Goal: Complete application form: Complete application form

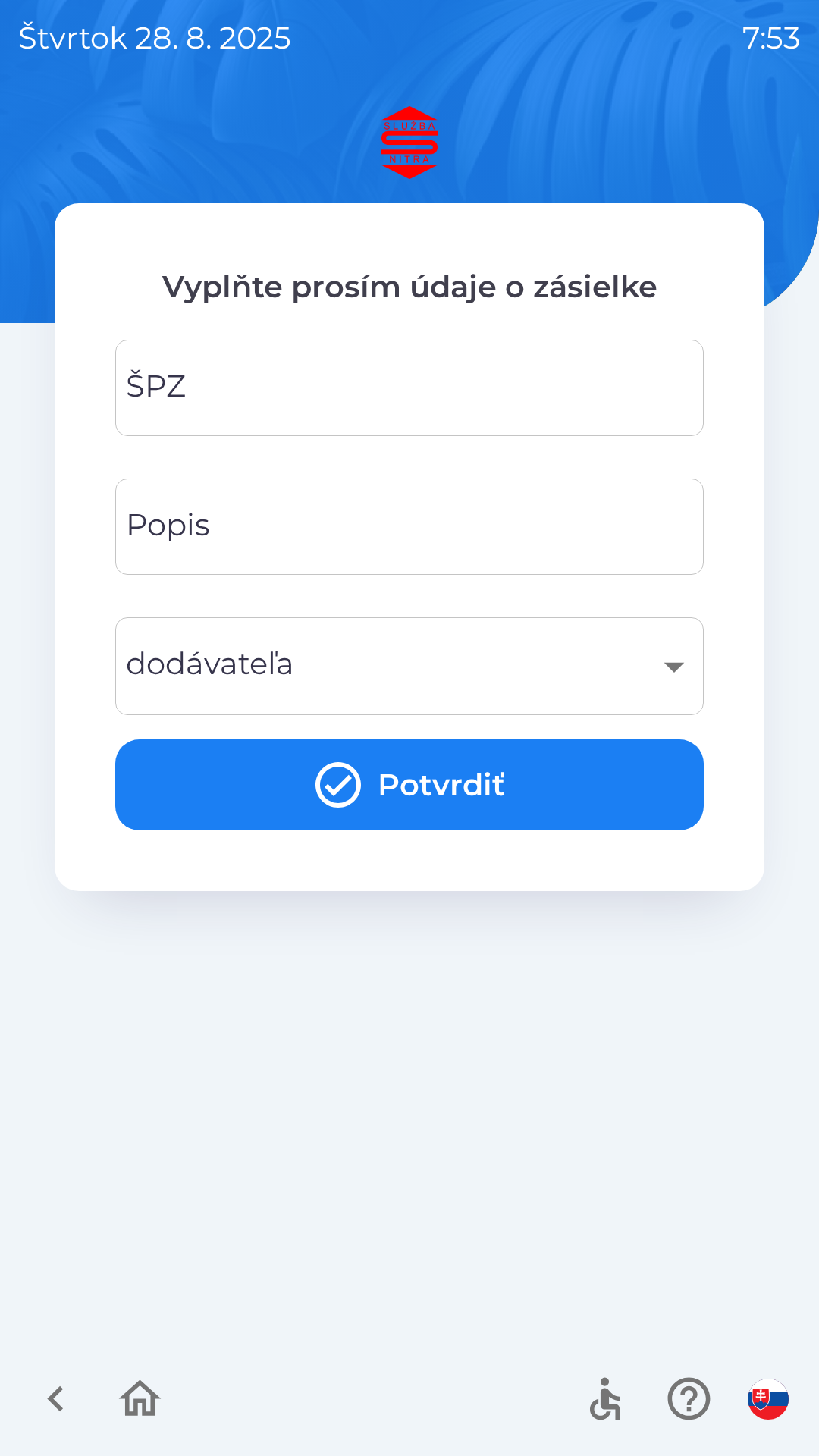
click at [243, 389] on input "ŠPZ" at bounding box center [409, 388] width 552 height 60
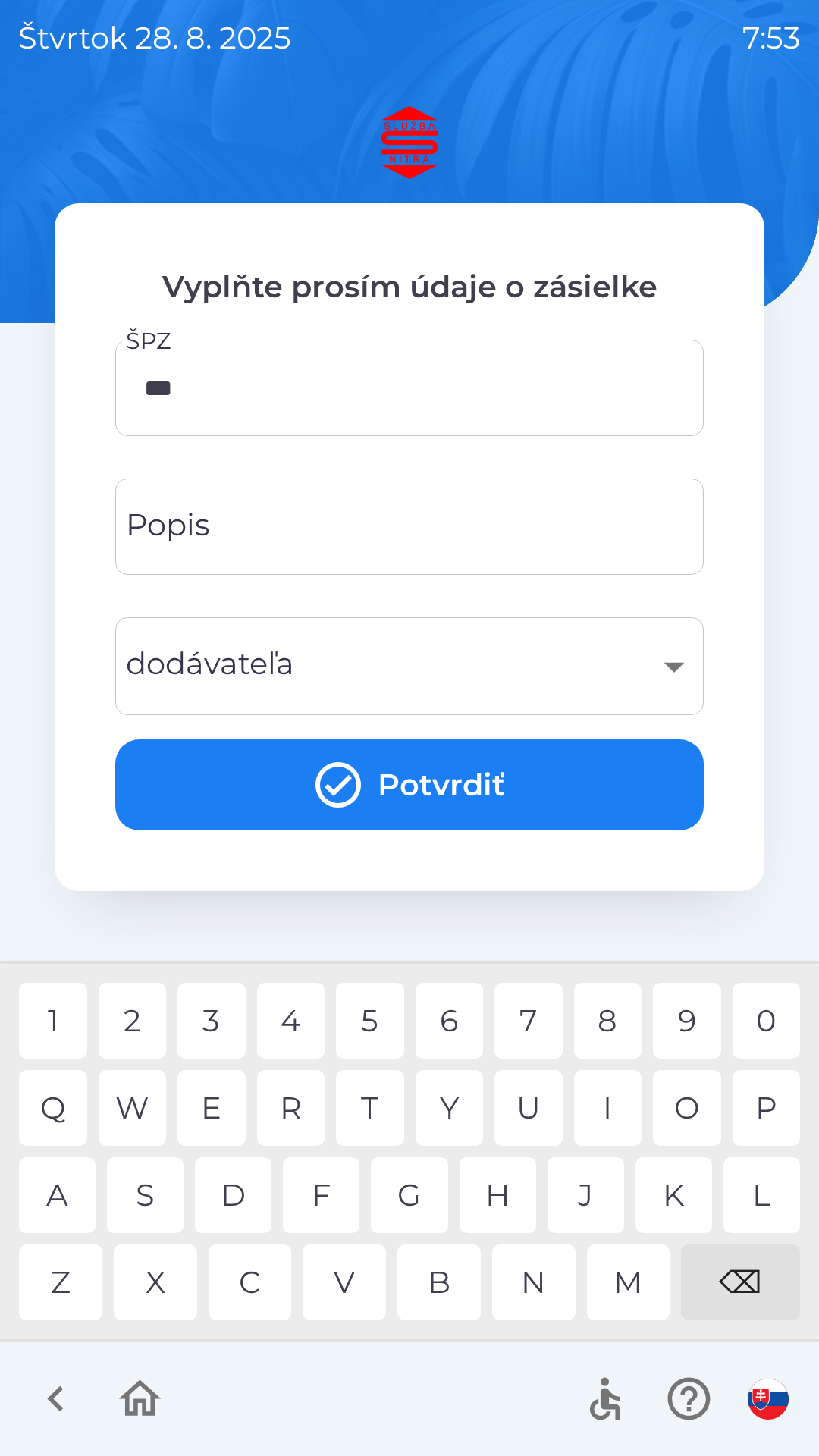
click at [530, 1020] on div "7" at bounding box center [528, 1020] width 68 height 76
click at [137, 1016] on div "2" at bounding box center [132, 1020] width 68 height 76
click at [228, 1016] on div "3" at bounding box center [211, 1020] width 68 height 76
click at [422, 1189] on div "G" at bounding box center [409, 1194] width 76 height 76
type input "*******"
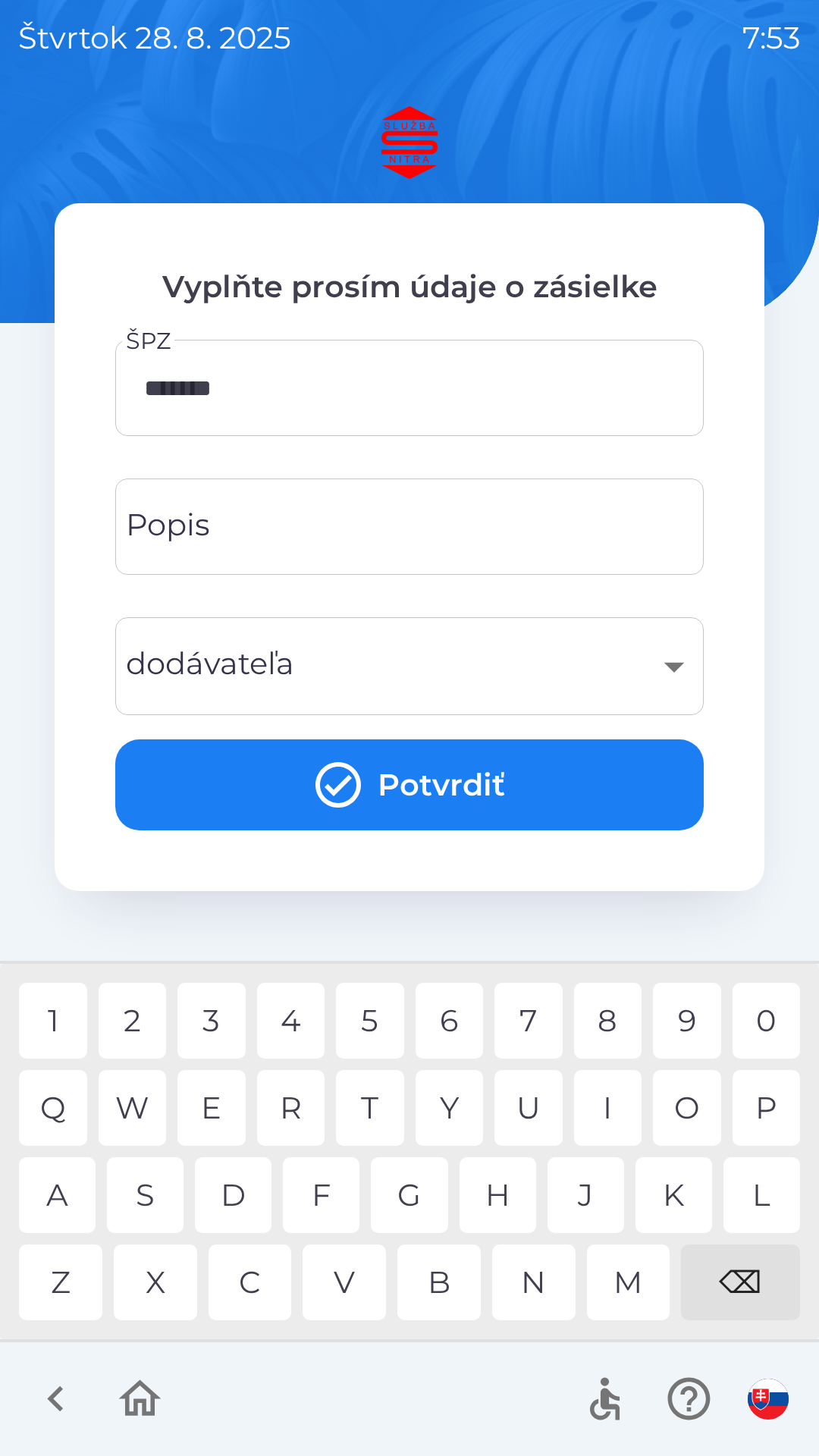
click at [585, 1185] on div "J" at bounding box center [586, 1194] width 76 height 76
click at [208, 524] on div "Popis Popis" at bounding box center [410, 526] width 588 height 97
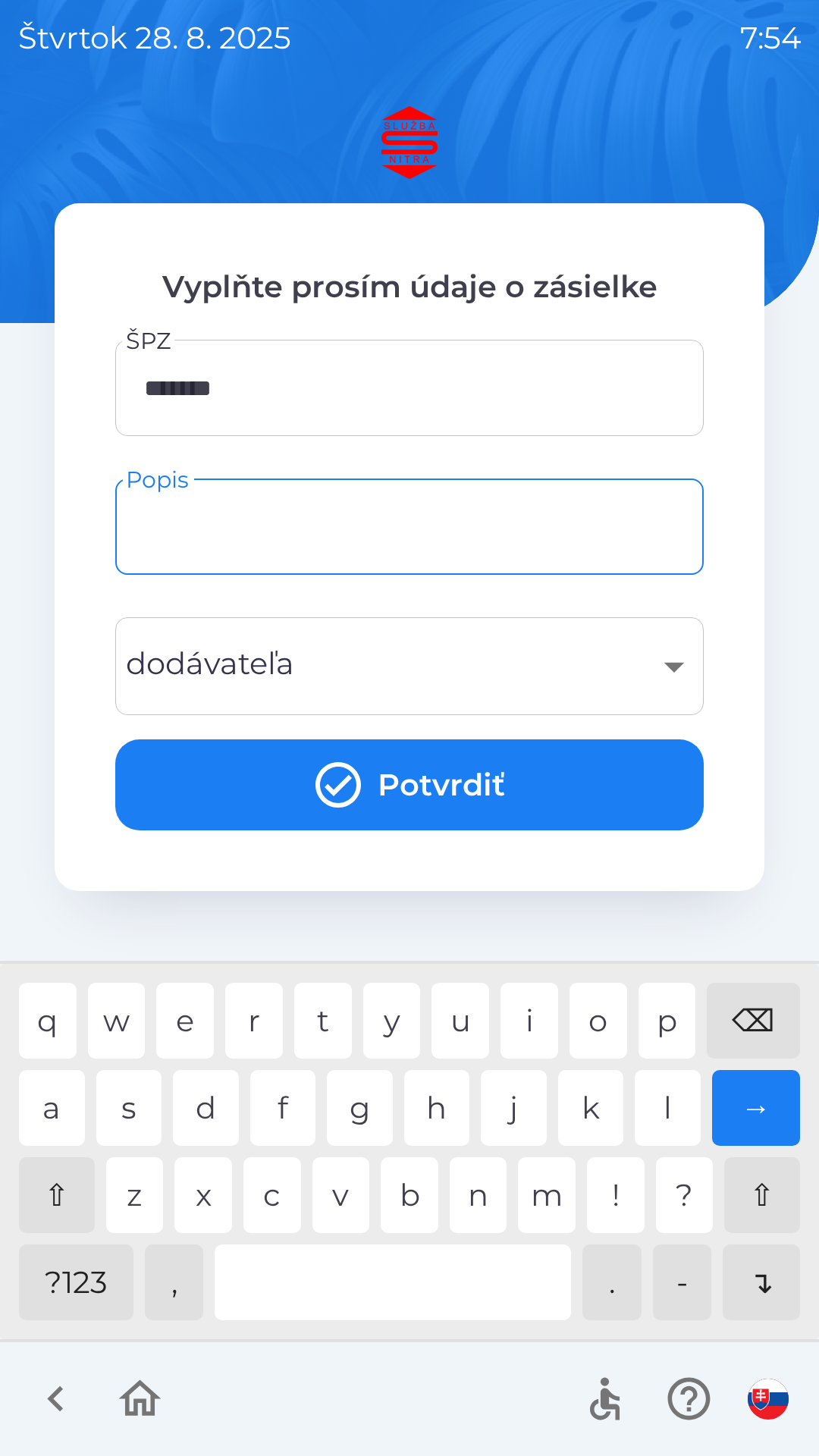
click at [172, 665] on div "​" at bounding box center [409, 666] width 552 height 62
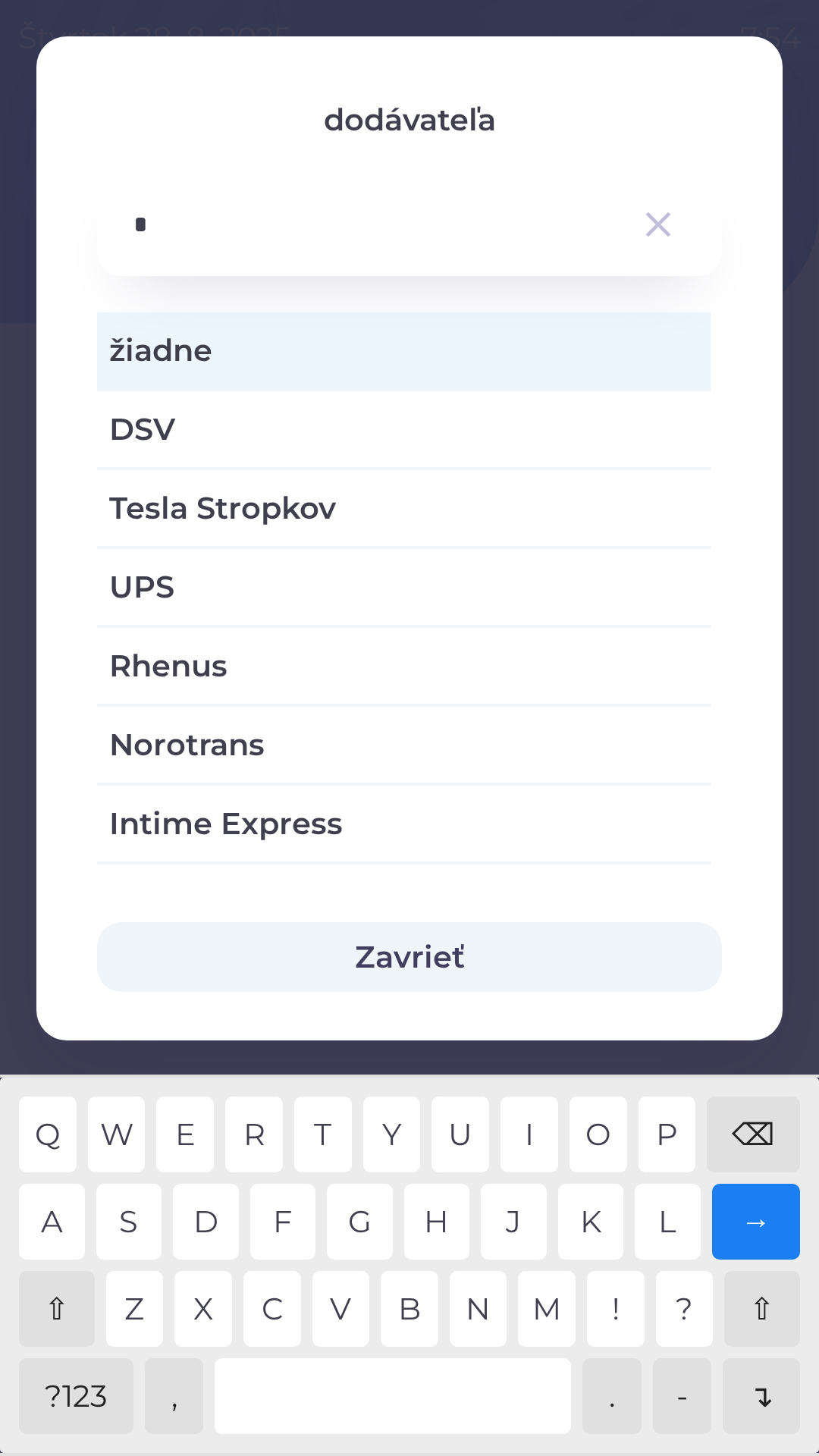
click at [141, 1228] on div "S" at bounding box center [129, 1221] width 66 height 76
click at [63, 1309] on div "⇧" at bounding box center [56, 1308] width 76 height 76
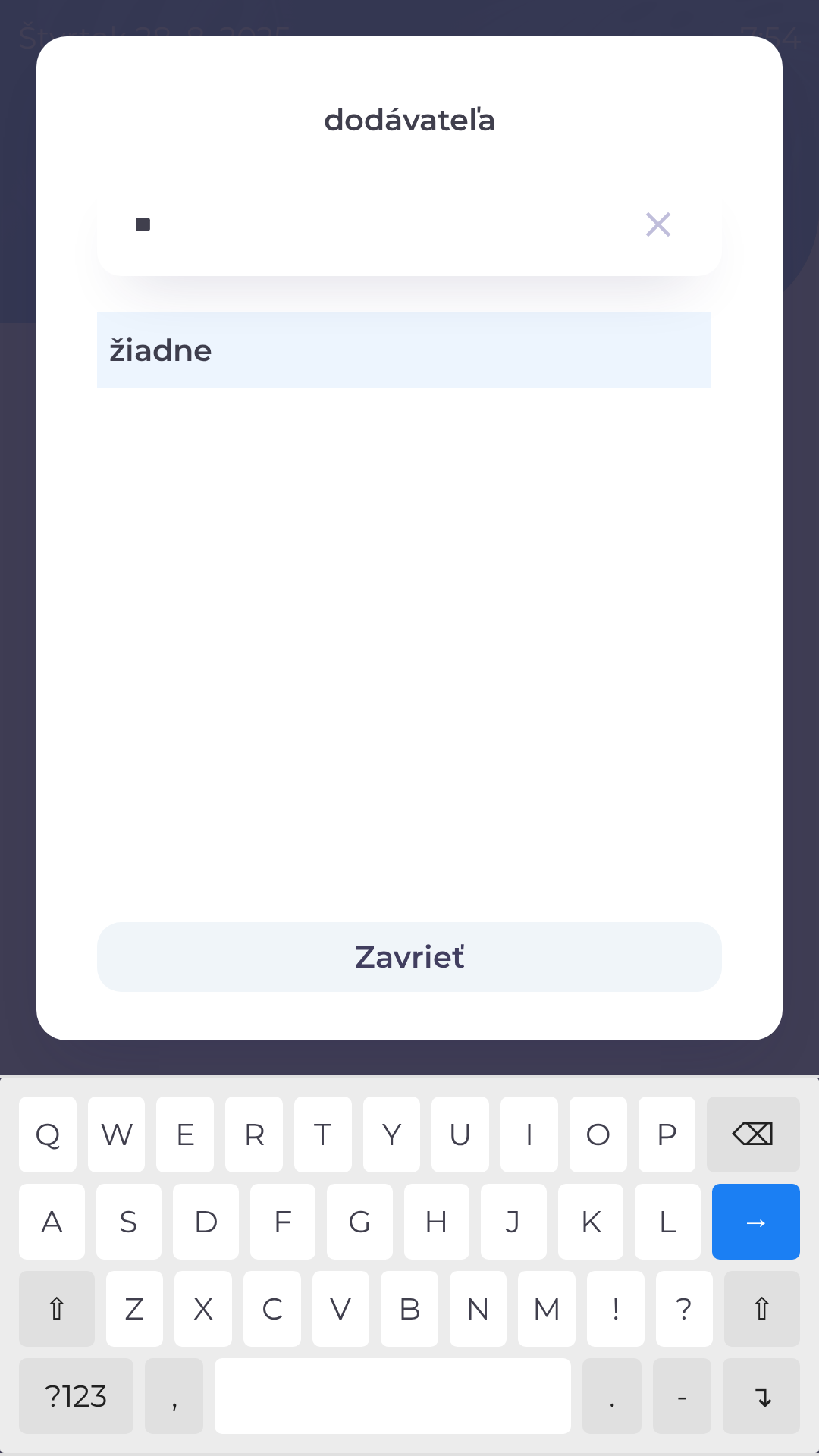
click at [61, 1215] on div "A" at bounding box center [51, 1221] width 66 height 76
click at [590, 1211] on div "K" at bounding box center [591, 1221] width 66 height 76
click at [137, 1215] on div "S" at bounding box center [129, 1221] width 66 height 76
click at [552, 1297] on div "M" at bounding box center [546, 1308] width 58 height 76
click at [607, 1124] on div "O" at bounding box center [598, 1133] width 58 height 76
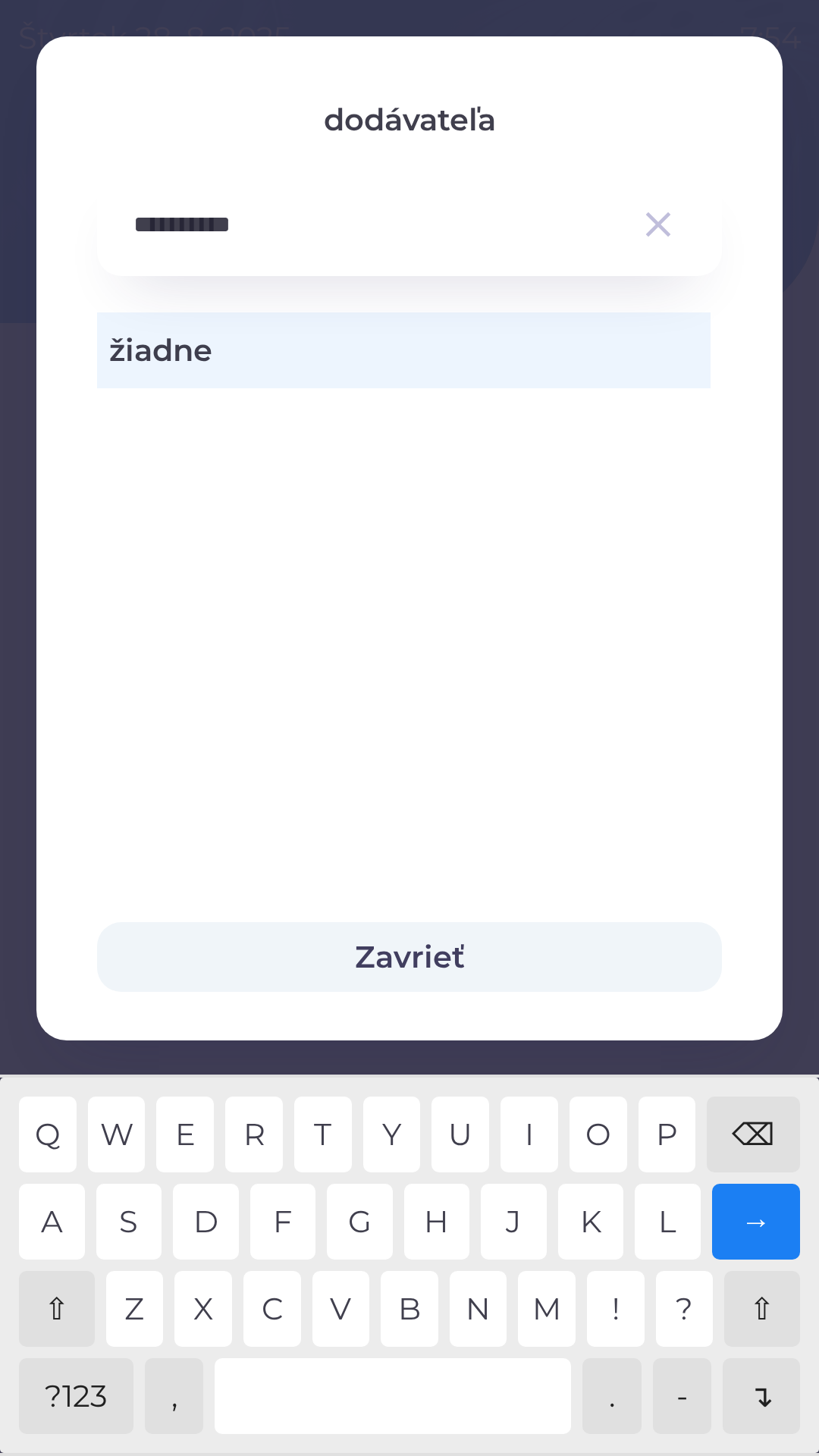
click at [482, 1311] on div "N" at bounding box center [478, 1308] width 58 height 76
click at [605, 1126] on div "O" at bounding box center [598, 1133] width 58 height 76
click at [140, 1216] on div "S" at bounding box center [129, 1221] width 66 height 76
type input "**********"
click at [400, 1131] on div "Y" at bounding box center [392, 1133] width 58 height 76
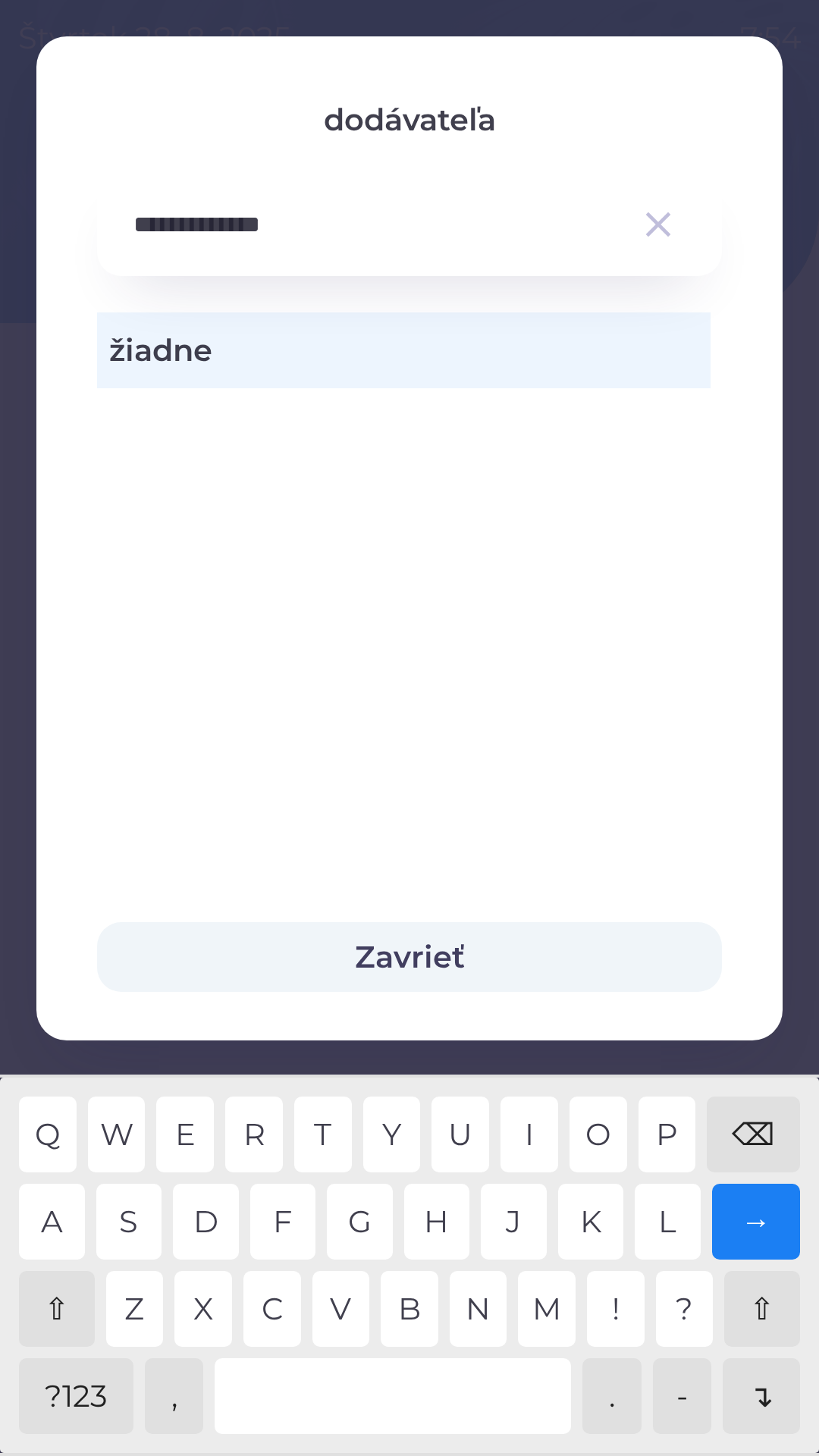
click at [758, 1220] on div "→" at bounding box center [756, 1221] width 89 height 76
click at [428, 954] on button "Zavrieť" at bounding box center [409, 957] width 625 height 70
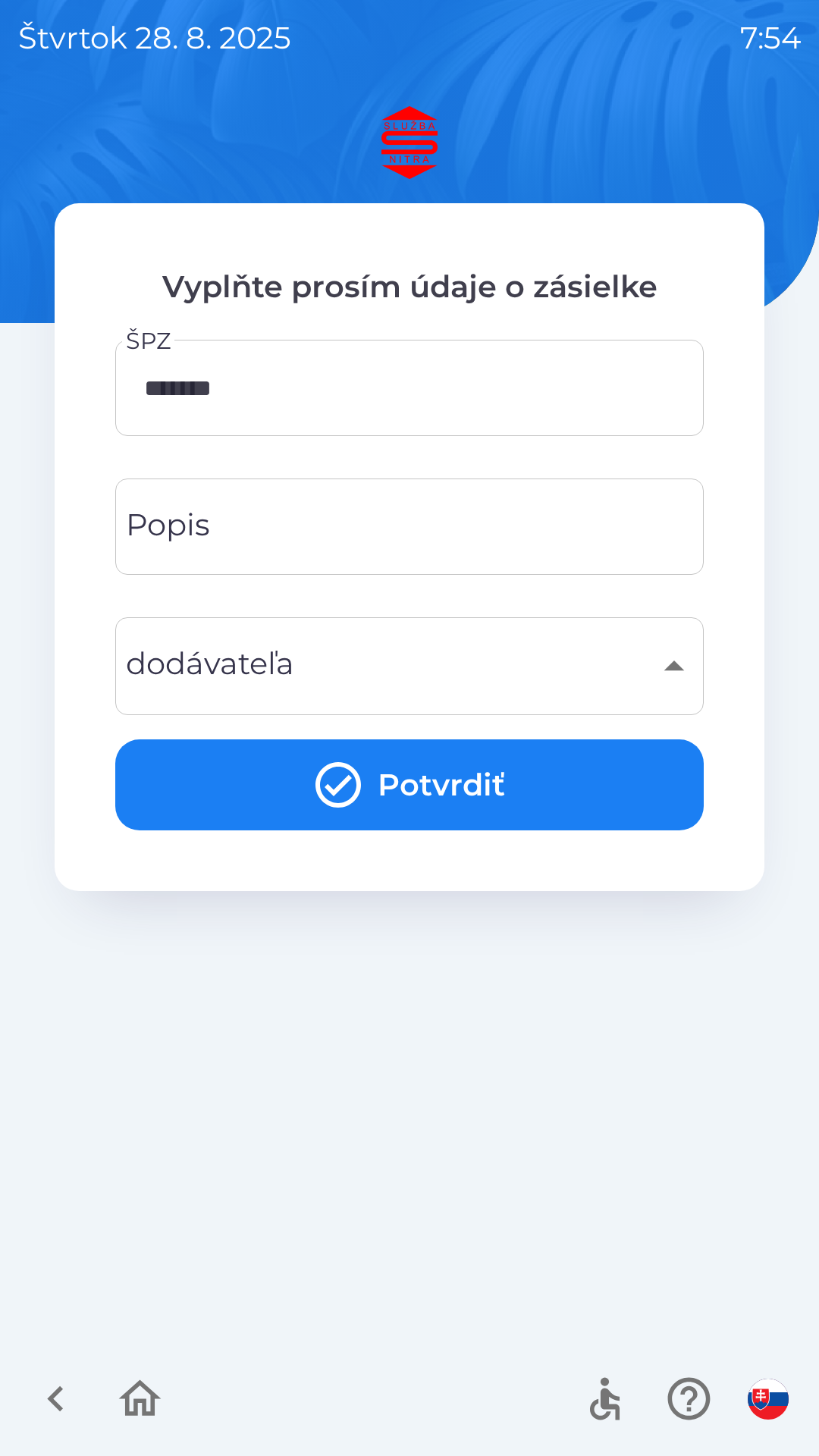
click at [682, 690] on div "​" at bounding box center [409, 666] width 552 height 62
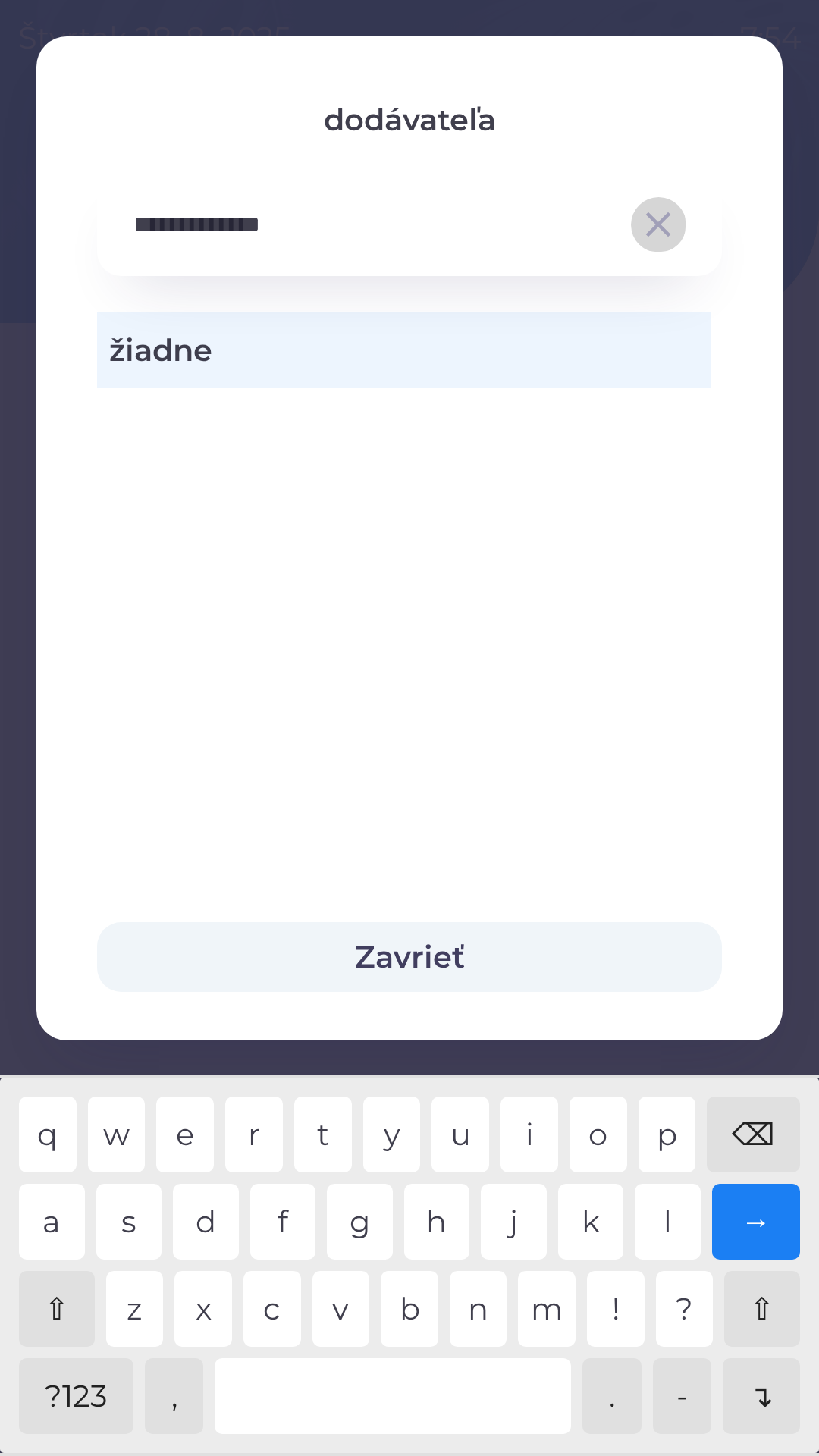
click at [670, 208] on icon "button" at bounding box center [658, 224] width 42 height 42
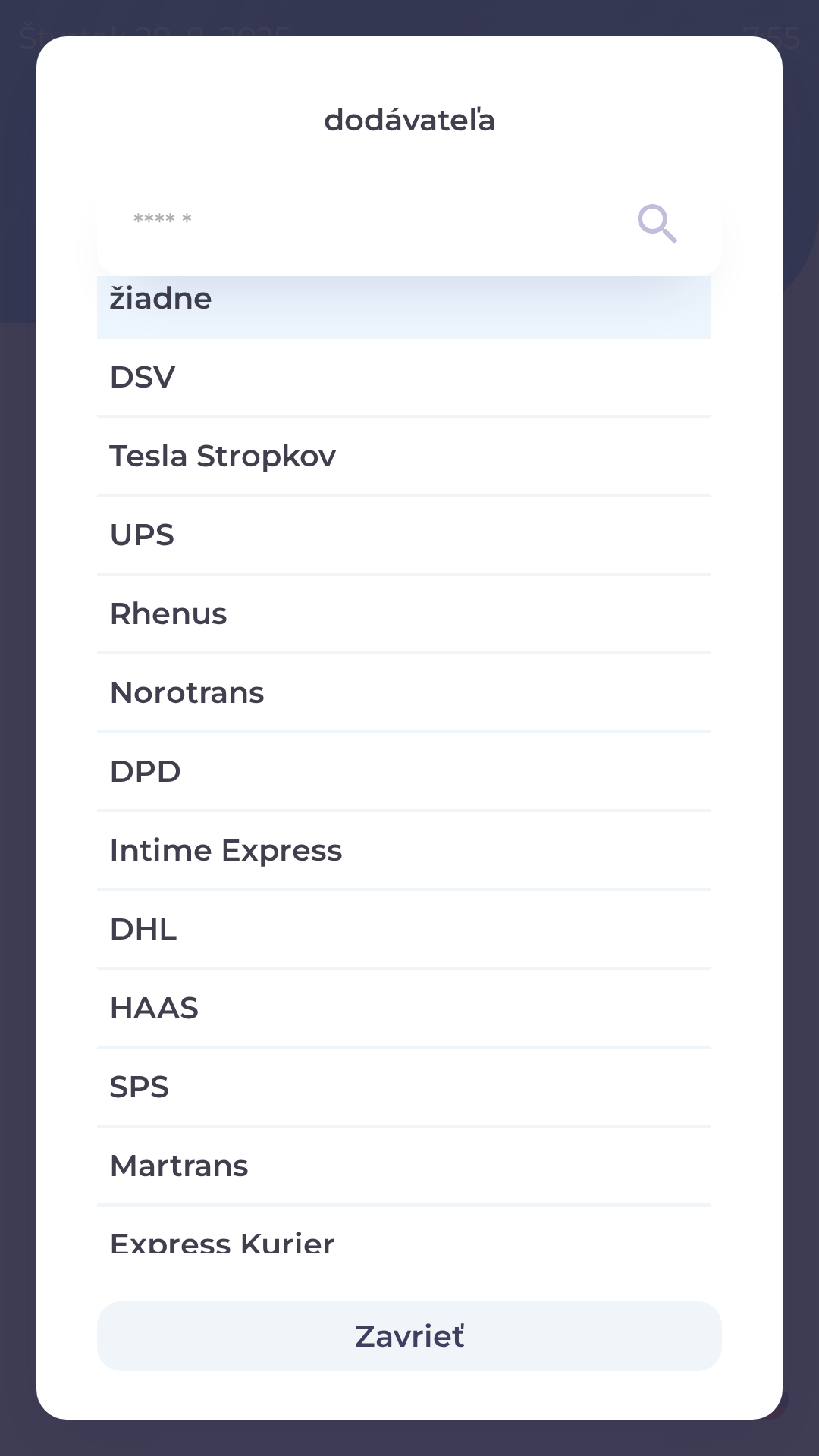
scroll to position [35, 0]
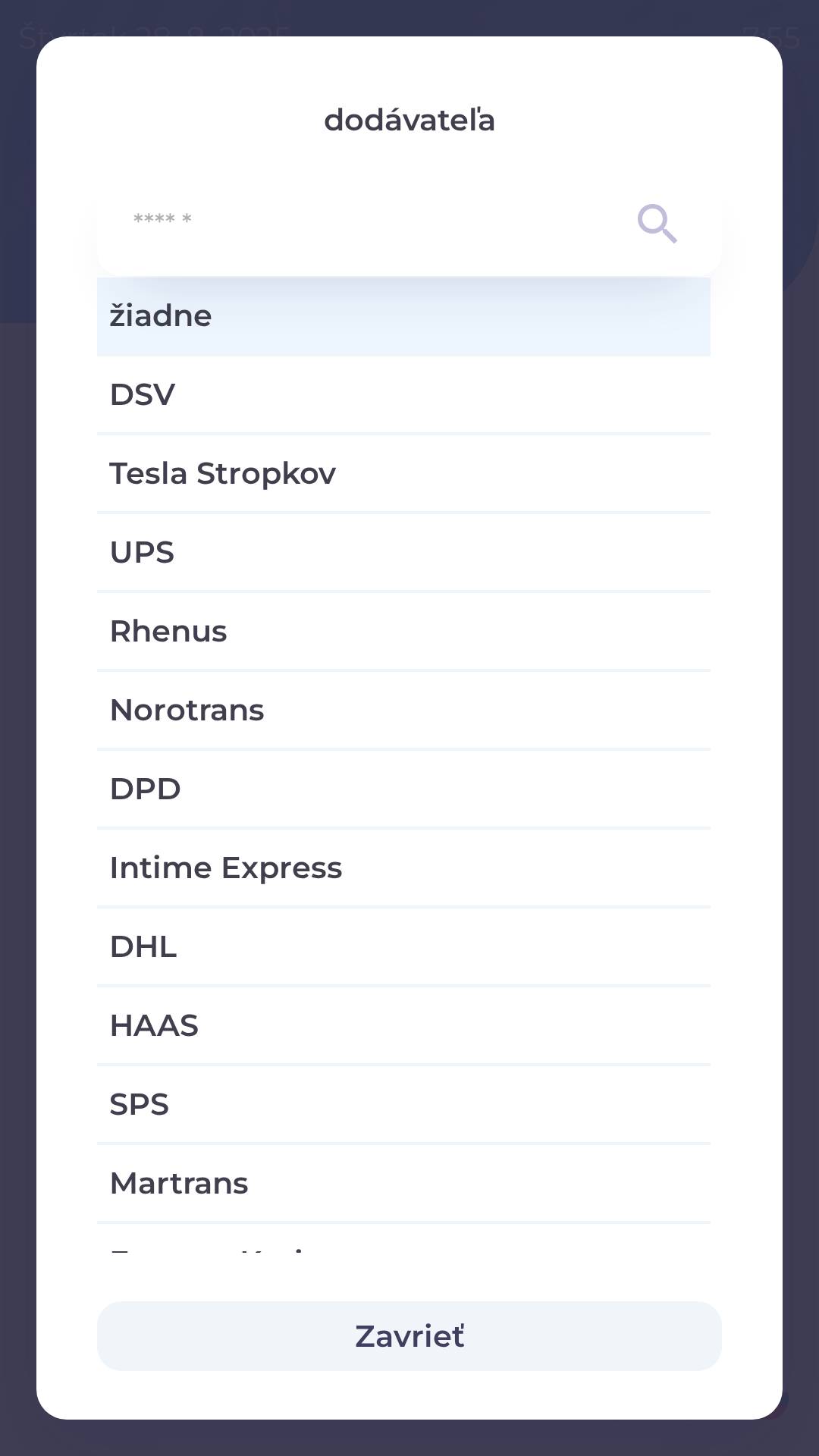
click at [238, 306] on span "žiadne" at bounding box center [403, 315] width 589 height 46
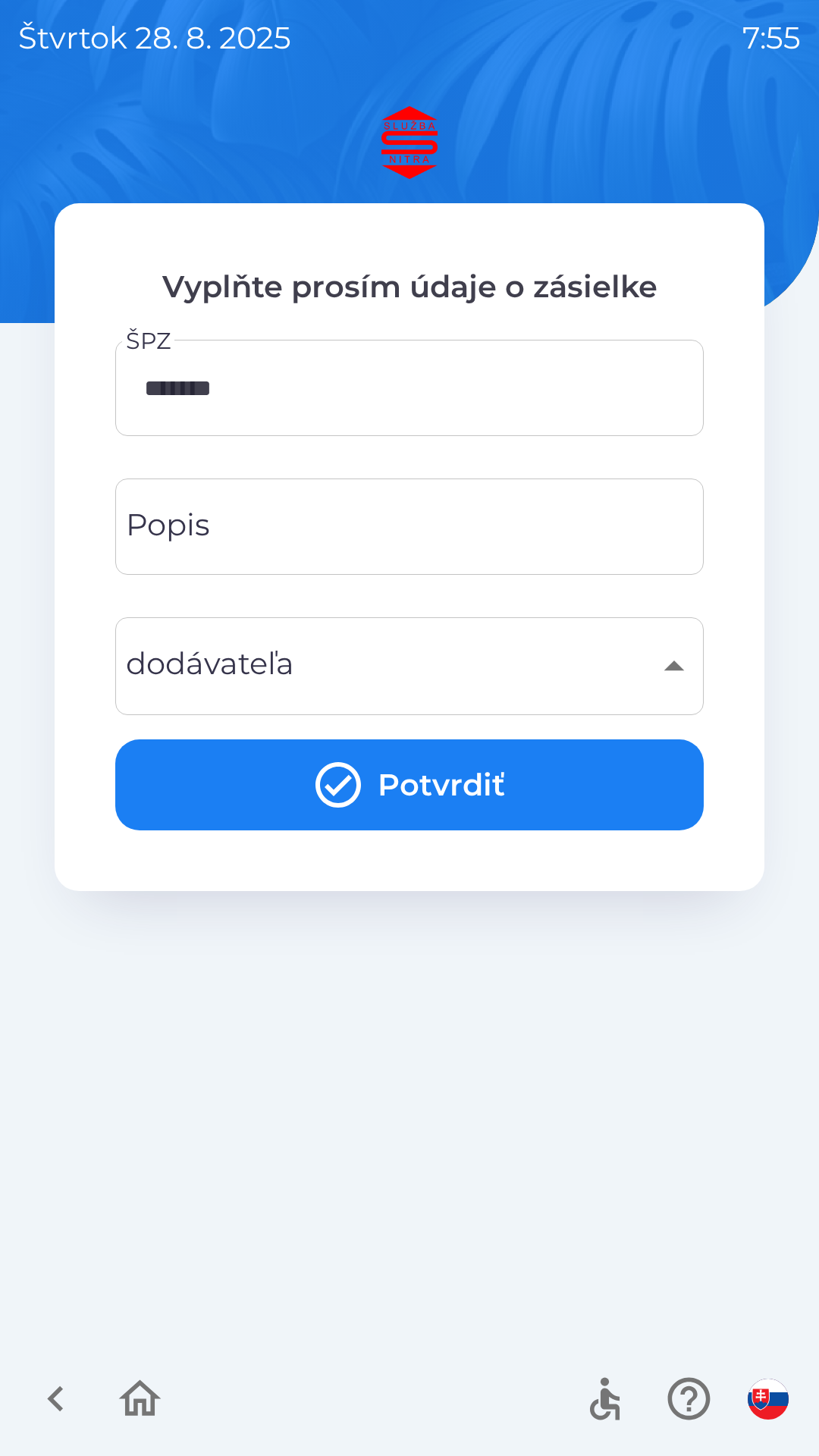
click at [353, 532] on input "Popis" at bounding box center [409, 526] width 552 height 60
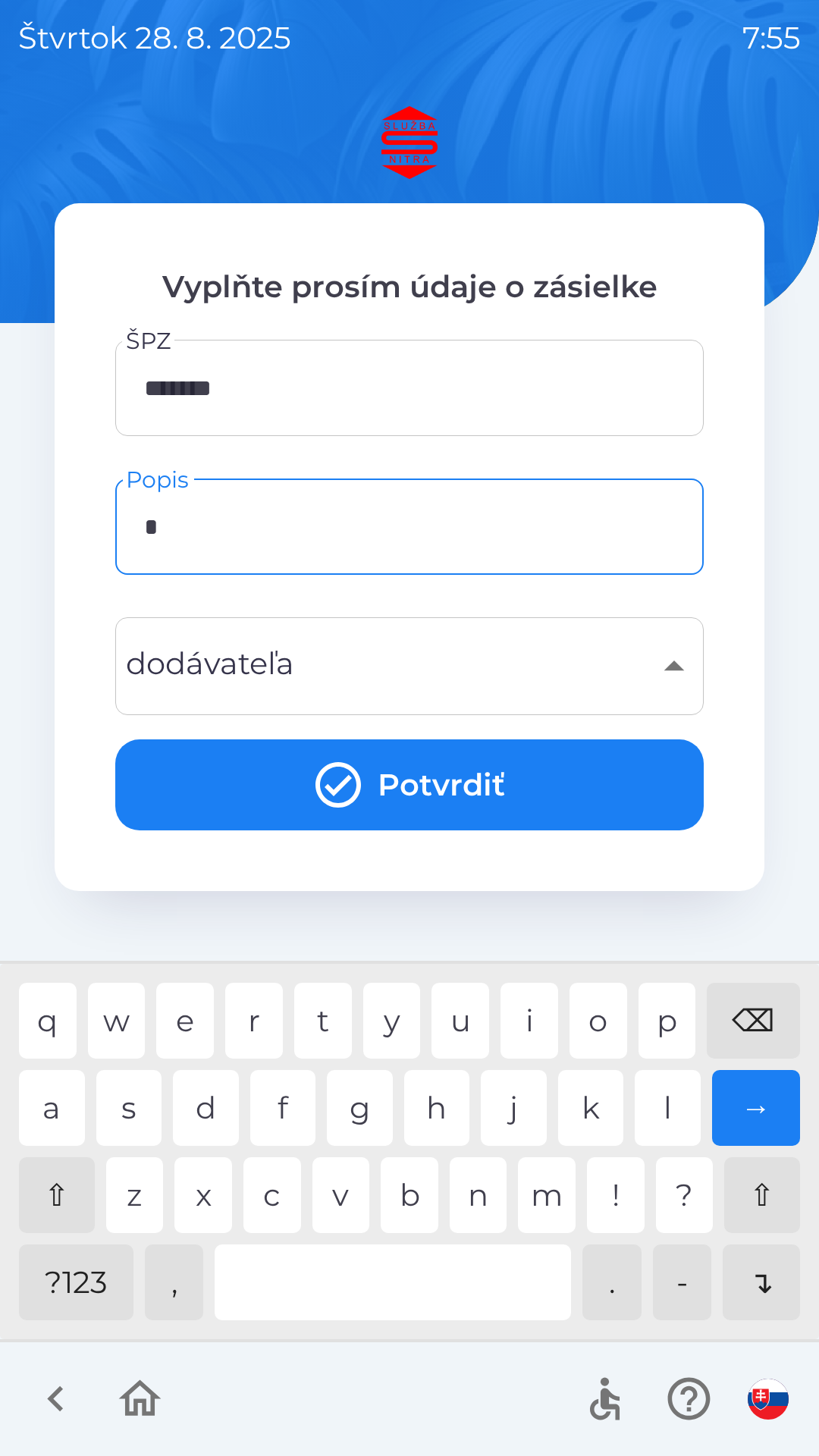
click at [282, 1193] on div "c" at bounding box center [272, 1194] width 58 height 76
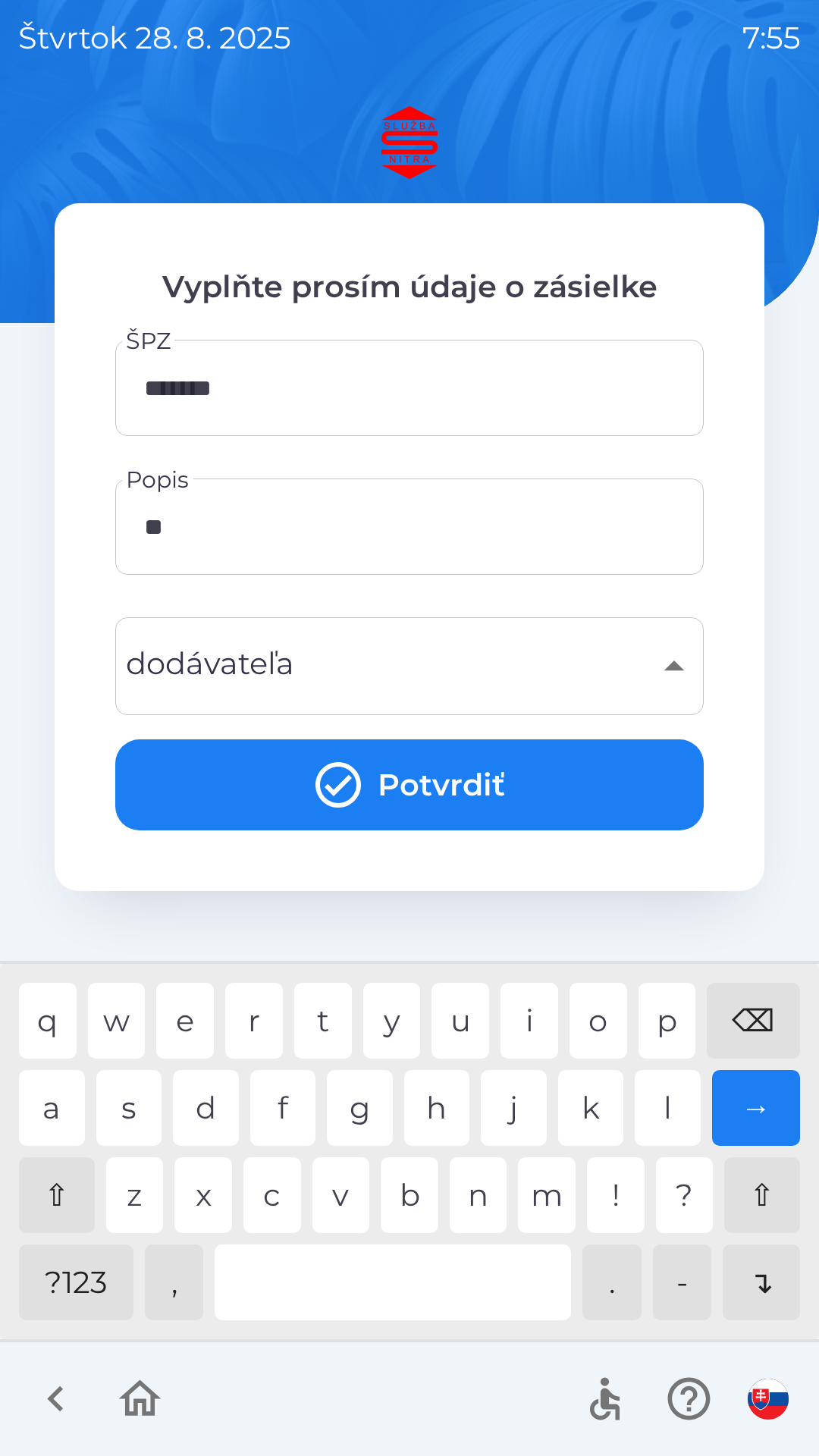
click at [444, 1098] on div "h" at bounding box center [436, 1107] width 66 height 76
type input "*******"
click at [56, 1100] on div "a" at bounding box center [51, 1107] width 66 height 76
click at [678, 662] on div "​" at bounding box center [409, 666] width 552 height 62
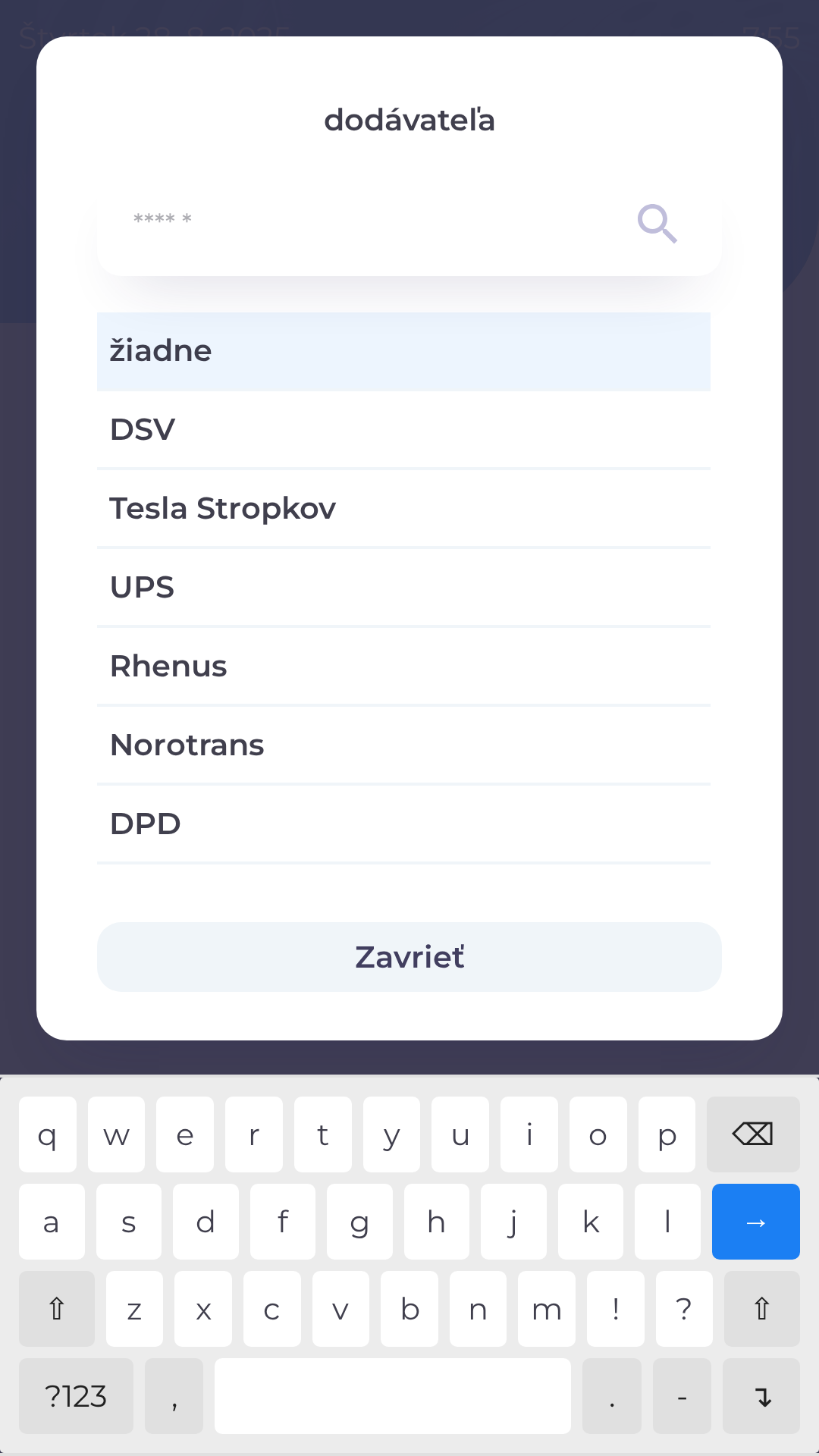
click at [433, 956] on button "Zavrieť" at bounding box center [409, 957] width 625 height 70
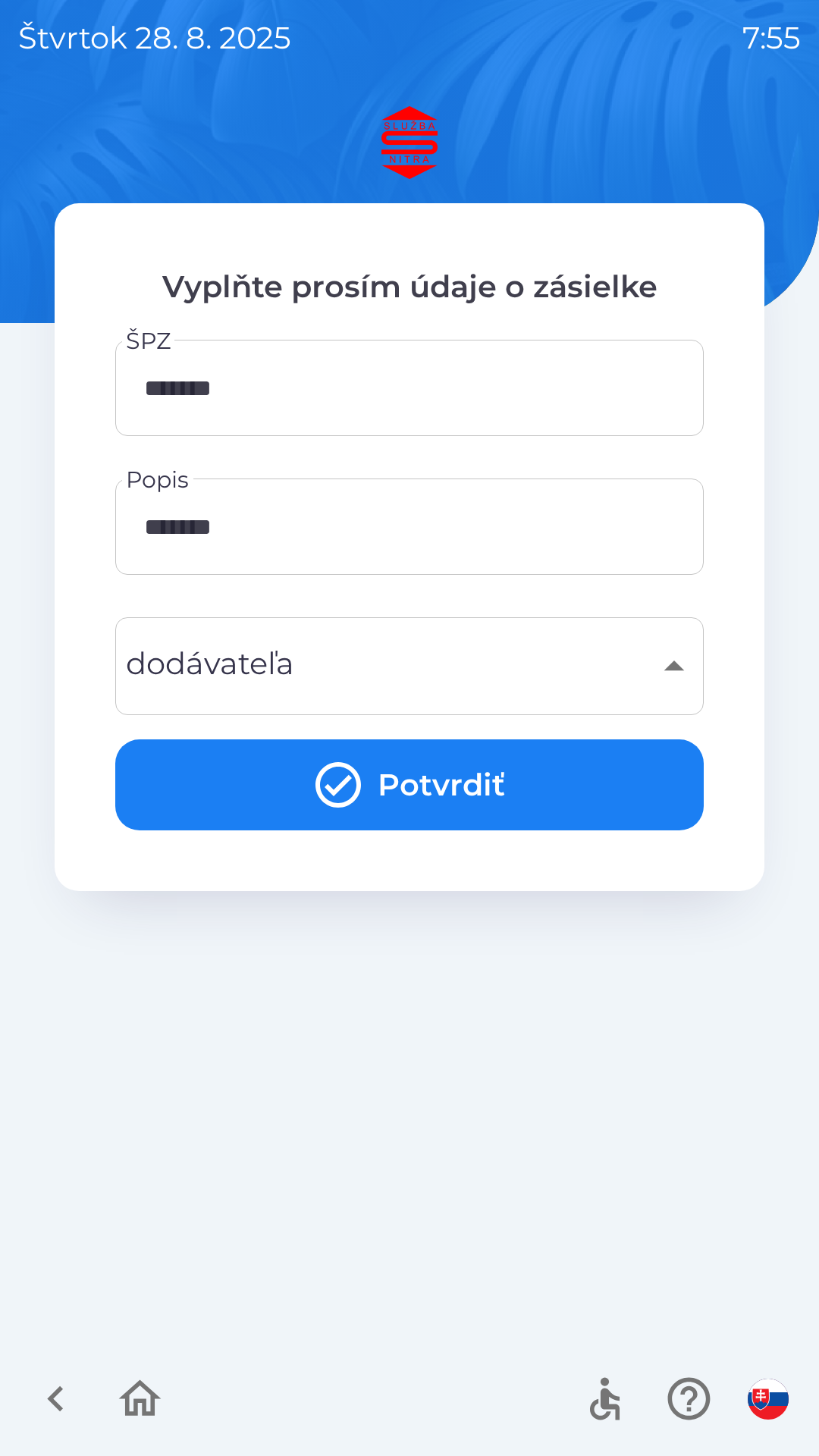
click at [416, 784] on button "Potvrdiť" at bounding box center [410, 785] width 588 height 91
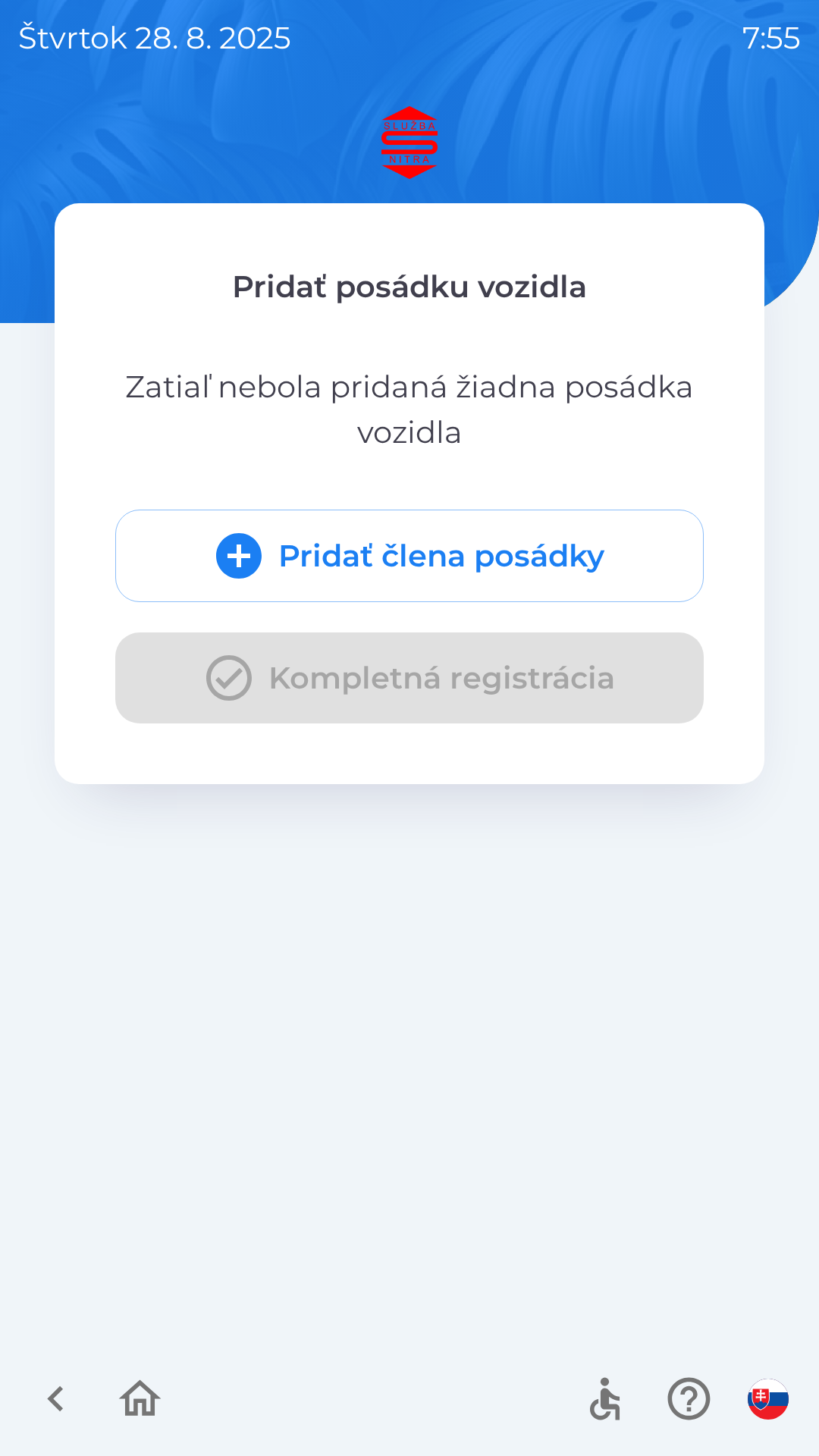
click at [450, 678] on div "Pridať člena posádky Kompletná registrácia" at bounding box center [410, 616] width 588 height 214
click at [601, 554] on button "Pridať člena posádky" at bounding box center [410, 556] width 588 height 93
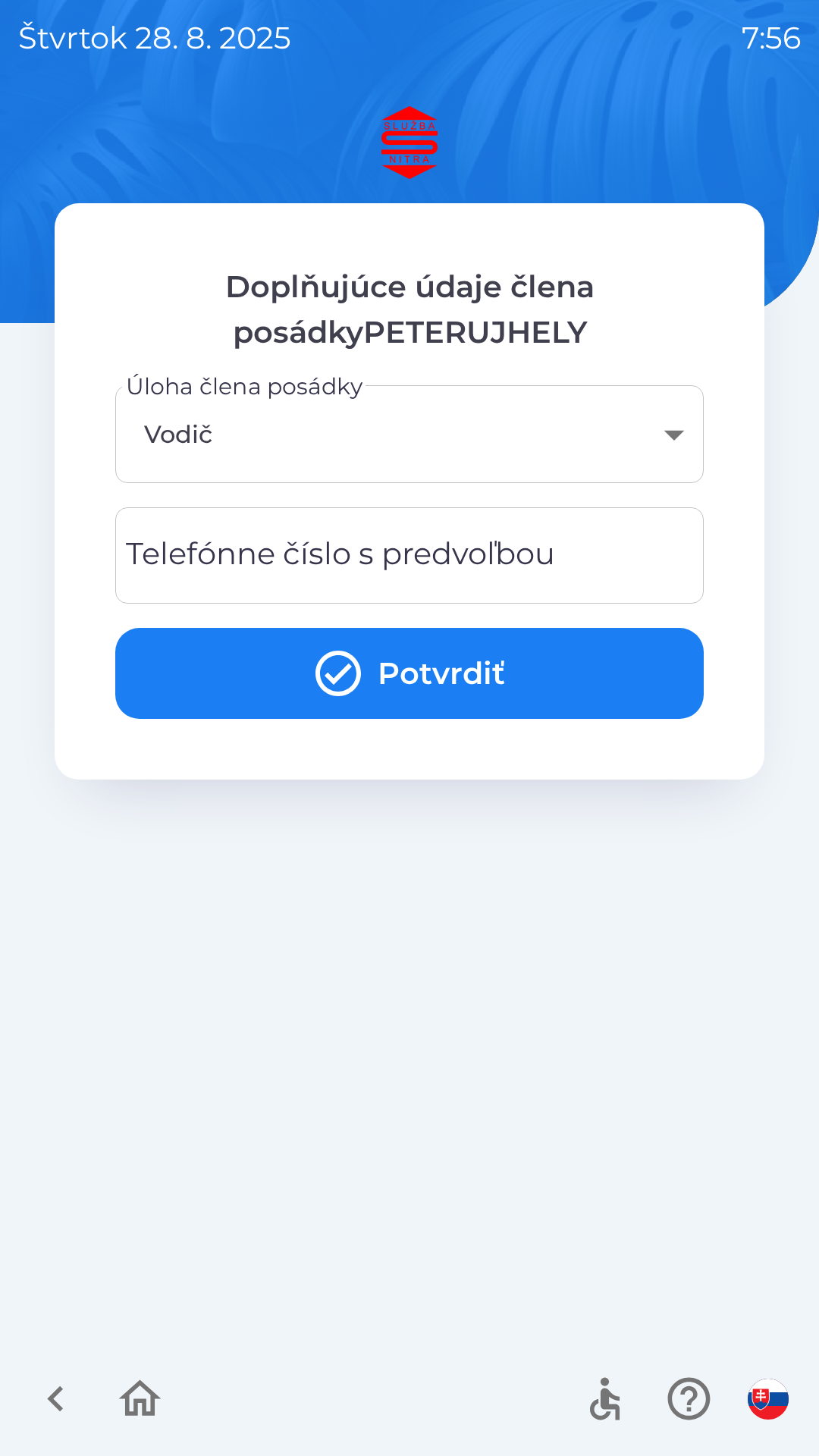
click at [392, 548] on div "Telefónne číslo s predvoľbou Telefónne číslo s predvoľbou" at bounding box center [410, 555] width 588 height 97
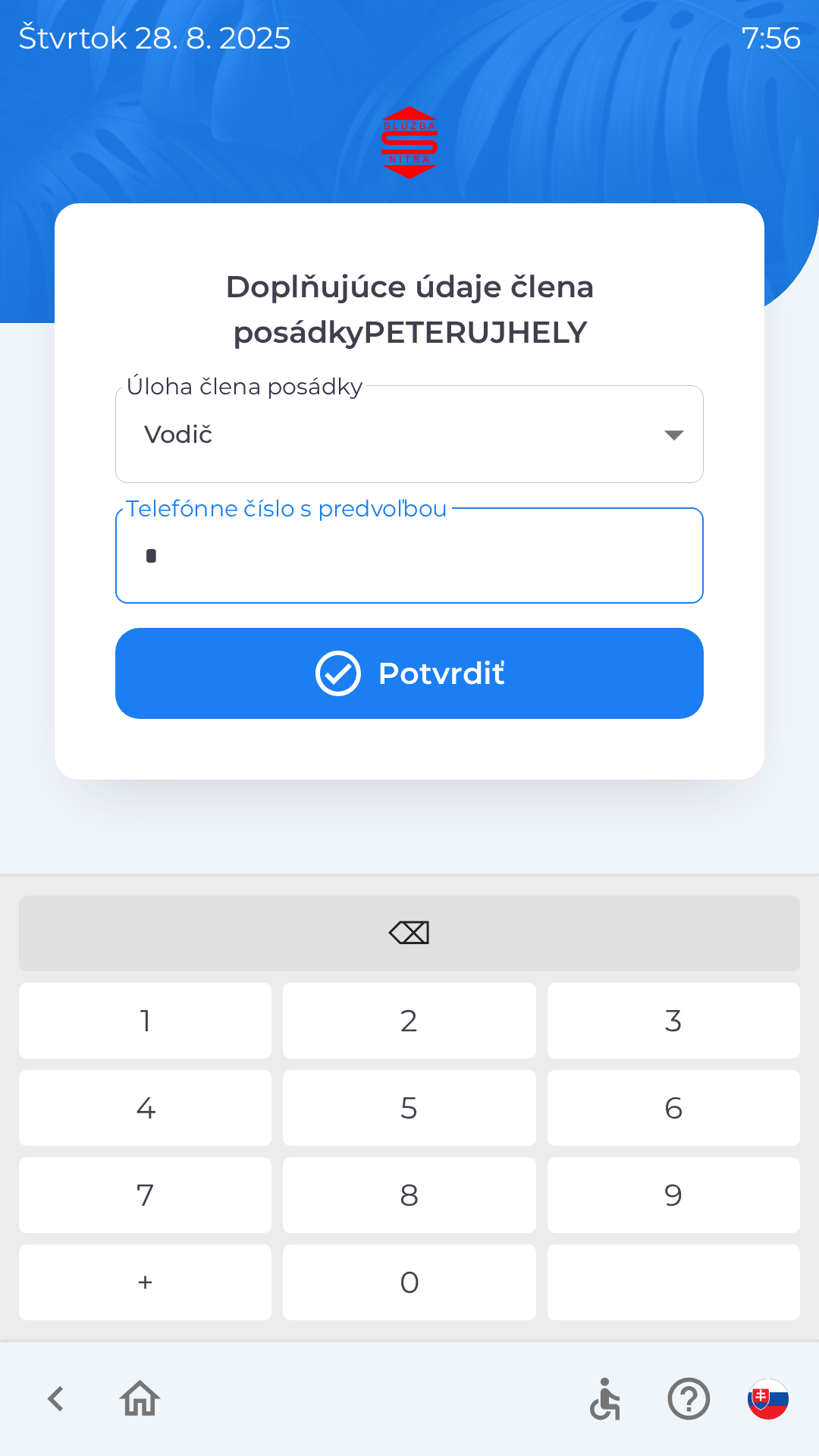
click at [164, 1275] on div "+" at bounding box center [145, 1281] width 253 height 76
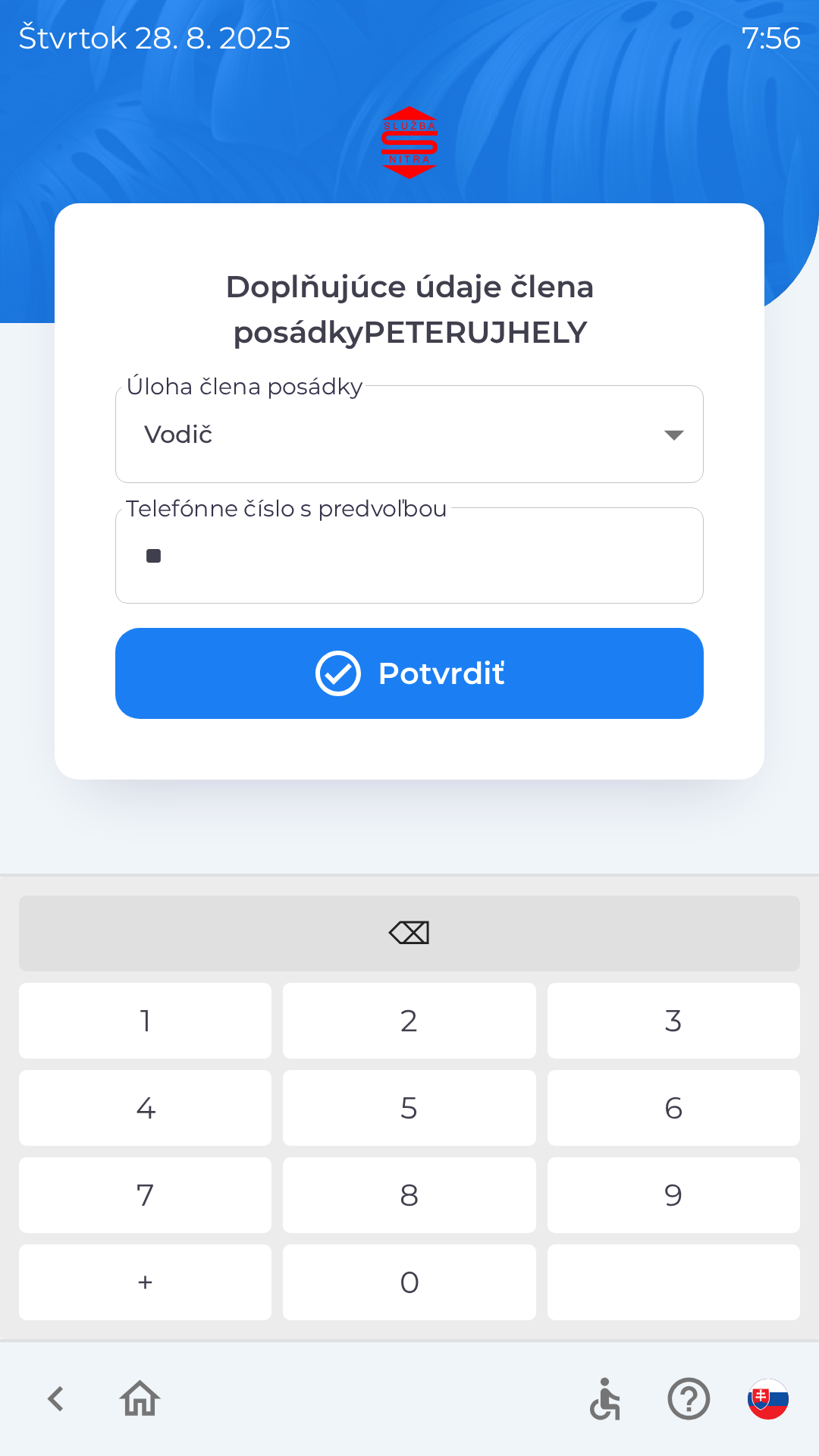
click at [188, 1107] on div "4" at bounding box center [145, 1107] width 253 height 76
click at [174, 1010] on div "1" at bounding box center [145, 1020] width 253 height 76
click at [167, 1107] on div "4" at bounding box center [145, 1107] width 253 height 76
click at [429, 1197] on div "8" at bounding box center [409, 1194] width 253 height 76
click at [429, 1107] on div "5" at bounding box center [409, 1107] width 253 height 76
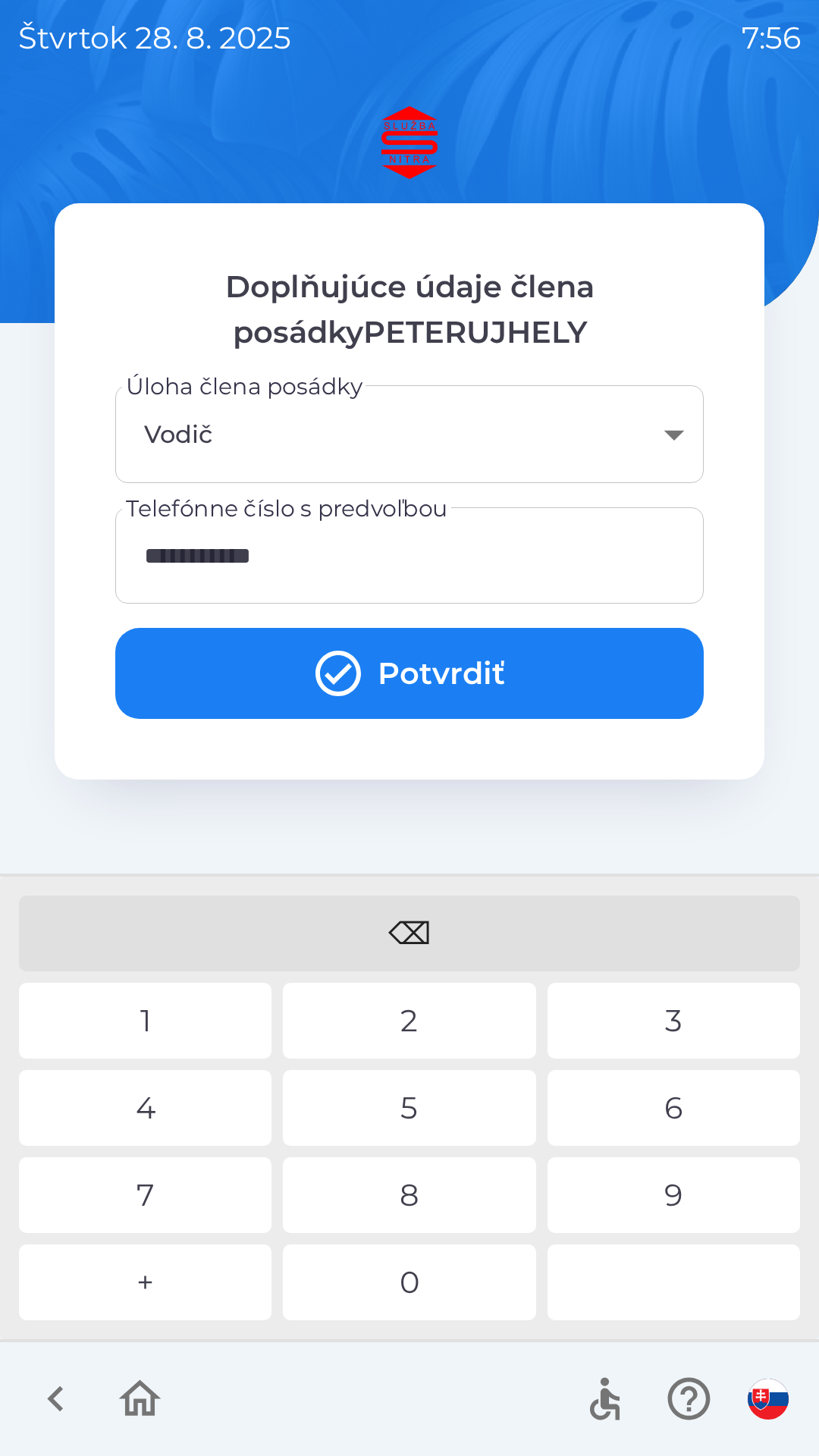
click at [687, 1018] on div "3" at bounding box center [674, 1020] width 253 height 76
click at [432, 1280] on div "0" at bounding box center [409, 1281] width 253 height 76
type input "**********"
click at [691, 1016] on div "3" at bounding box center [674, 1020] width 253 height 76
click at [349, 674] on icon "submit" at bounding box center [338, 673] width 54 height 54
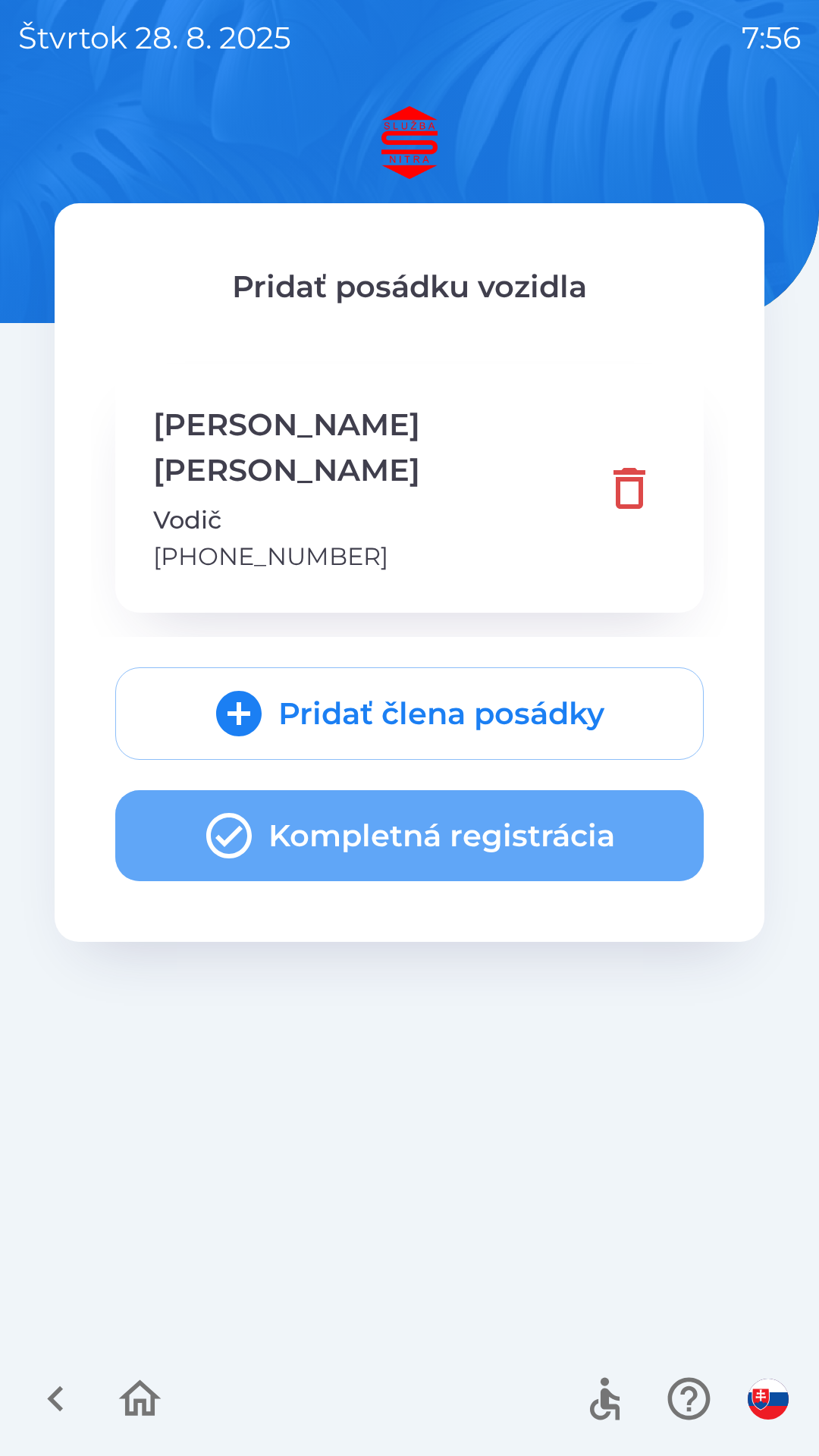
click at [459, 790] on button "Kompletná registrácia" at bounding box center [410, 835] width 588 height 91
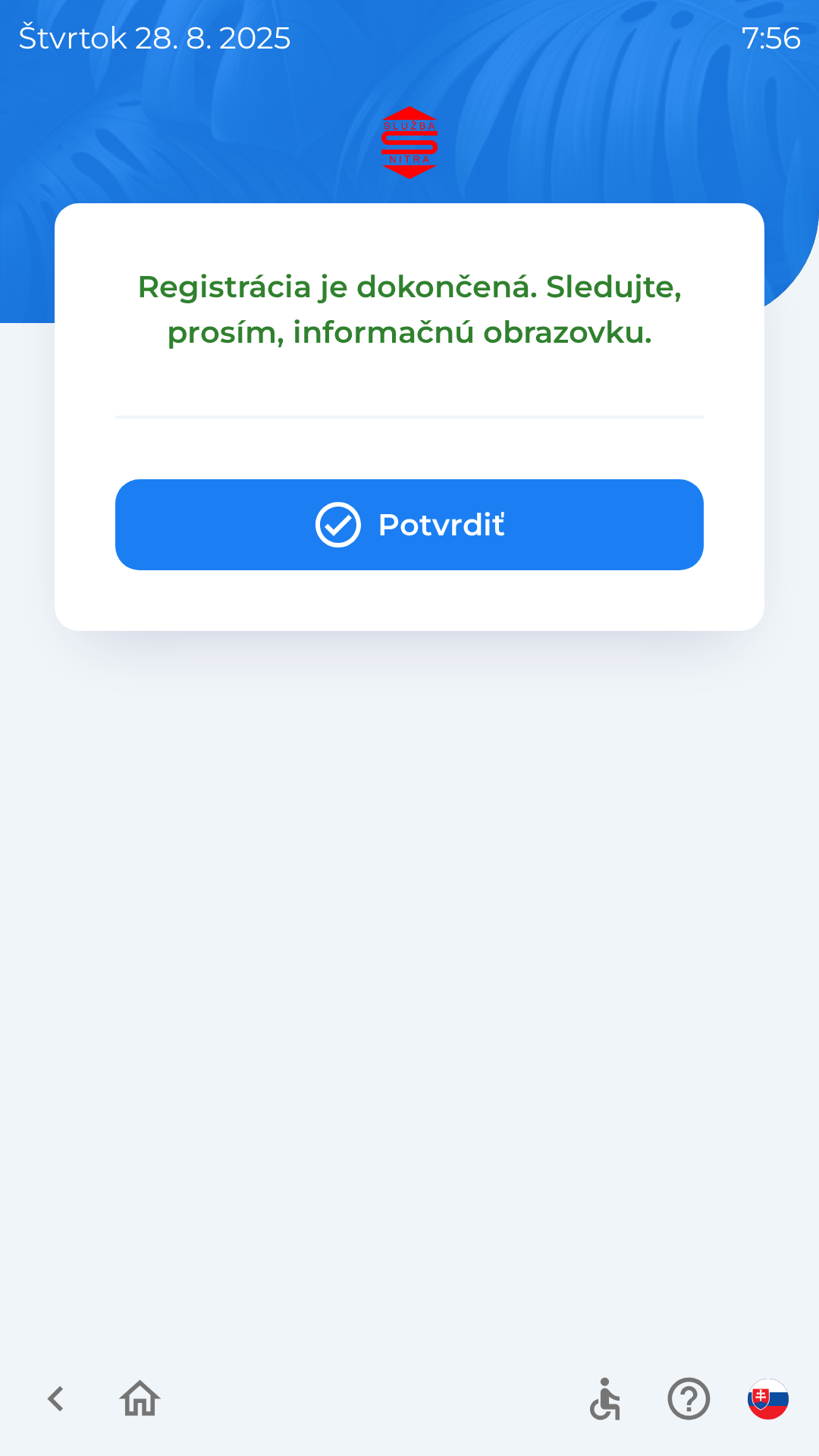
click at [418, 514] on button "Potvrdiť" at bounding box center [410, 525] width 588 height 91
